Goal: Task Accomplishment & Management: Manage account settings

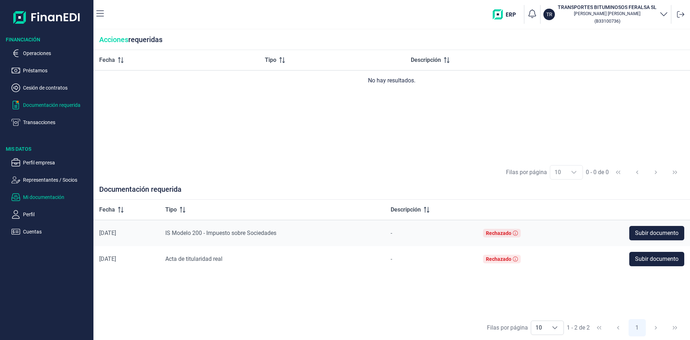
click at [41, 194] on p "Mi documentación" at bounding box center [57, 197] width 68 height 9
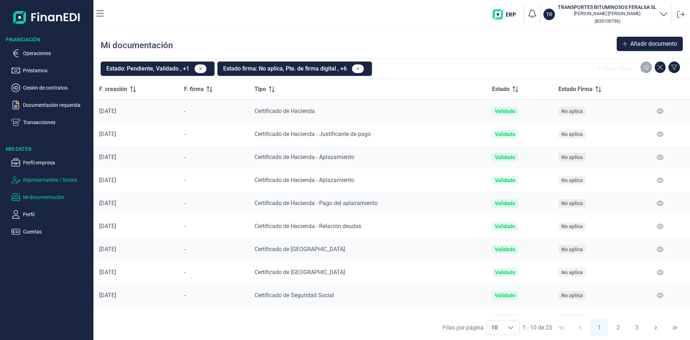
click at [38, 177] on p "Representantes / Socios" at bounding box center [57, 179] width 68 height 9
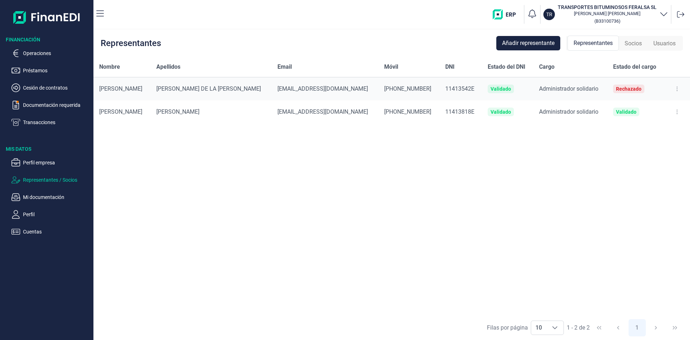
click at [307, 171] on div "Nombre Apellidos Email Móvil DNI Estado del DNI Cargo Estado del cargo [PERSON_…" at bounding box center [391, 186] width 597 height 258
click at [596, 44] on span "Representantes" at bounding box center [593, 43] width 39 height 9
click at [511, 45] on span "Añadir representante" at bounding box center [528, 43] width 52 height 9
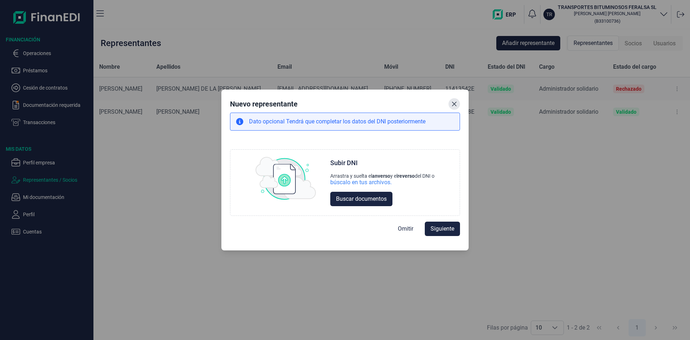
click at [454, 106] on icon "Close" at bounding box center [455, 104] width 6 height 6
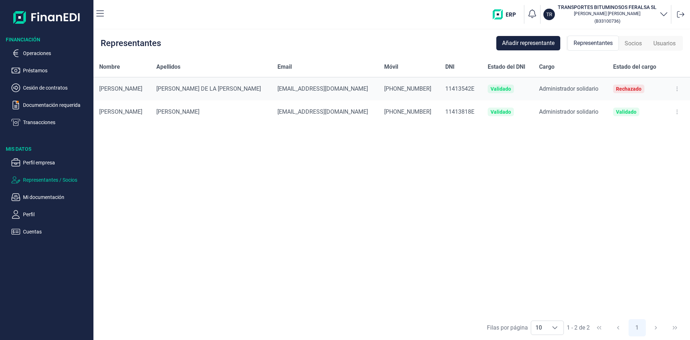
click at [397, 195] on div "Nombre Apellidos Email Móvil DNI Estado del DNI Cargo Estado del cargo [PERSON_…" at bounding box center [391, 186] width 597 height 258
click at [677, 89] on icon at bounding box center [677, 89] width 1 height 4
click at [467, 210] on div "Nombre Apellidos Email Móvil DNI Estado del DNI Cargo Estado del cargo [PERSON_…" at bounding box center [391, 186] width 597 height 258
click at [392, 189] on div "Nombre Apellidos Email Móvil DNI Estado del DNI Cargo Estado del cargo [PERSON_…" at bounding box center [391, 186] width 597 height 258
click at [636, 42] on span "Socios" at bounding box center [633, 43] width 17 height 9
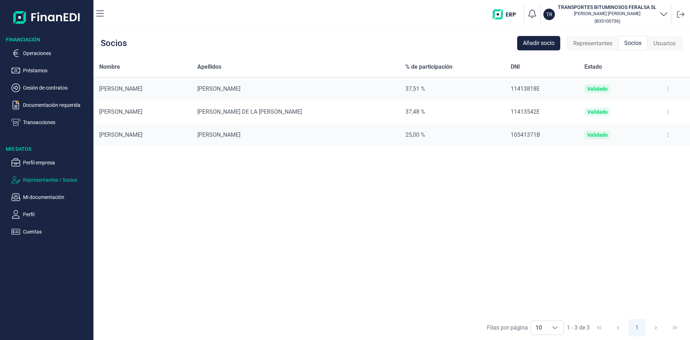
click at [359, 201] on div "Nombre Apellidos % de participación DNI Estado [PERSON_NAME] 37,51 % 11413818E …" at bounding box center [391, 186] width 597 height 258
click at [590, 47] on span "Representantes" at bounding box center [592, 43] width 39 height 9
